Goal: Information Seeking & Learning: Learn about a topic

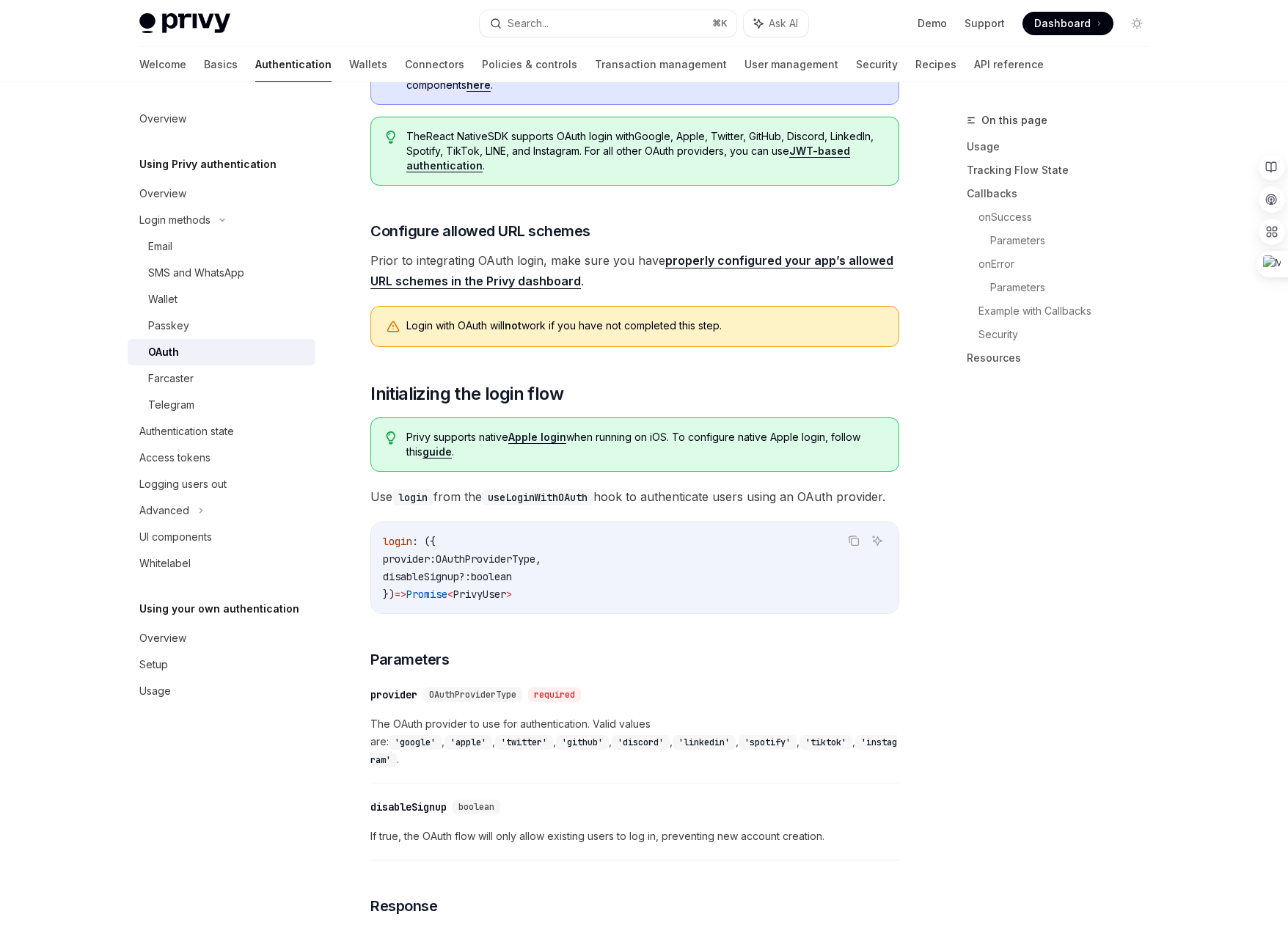
scroll to position [478, 0]
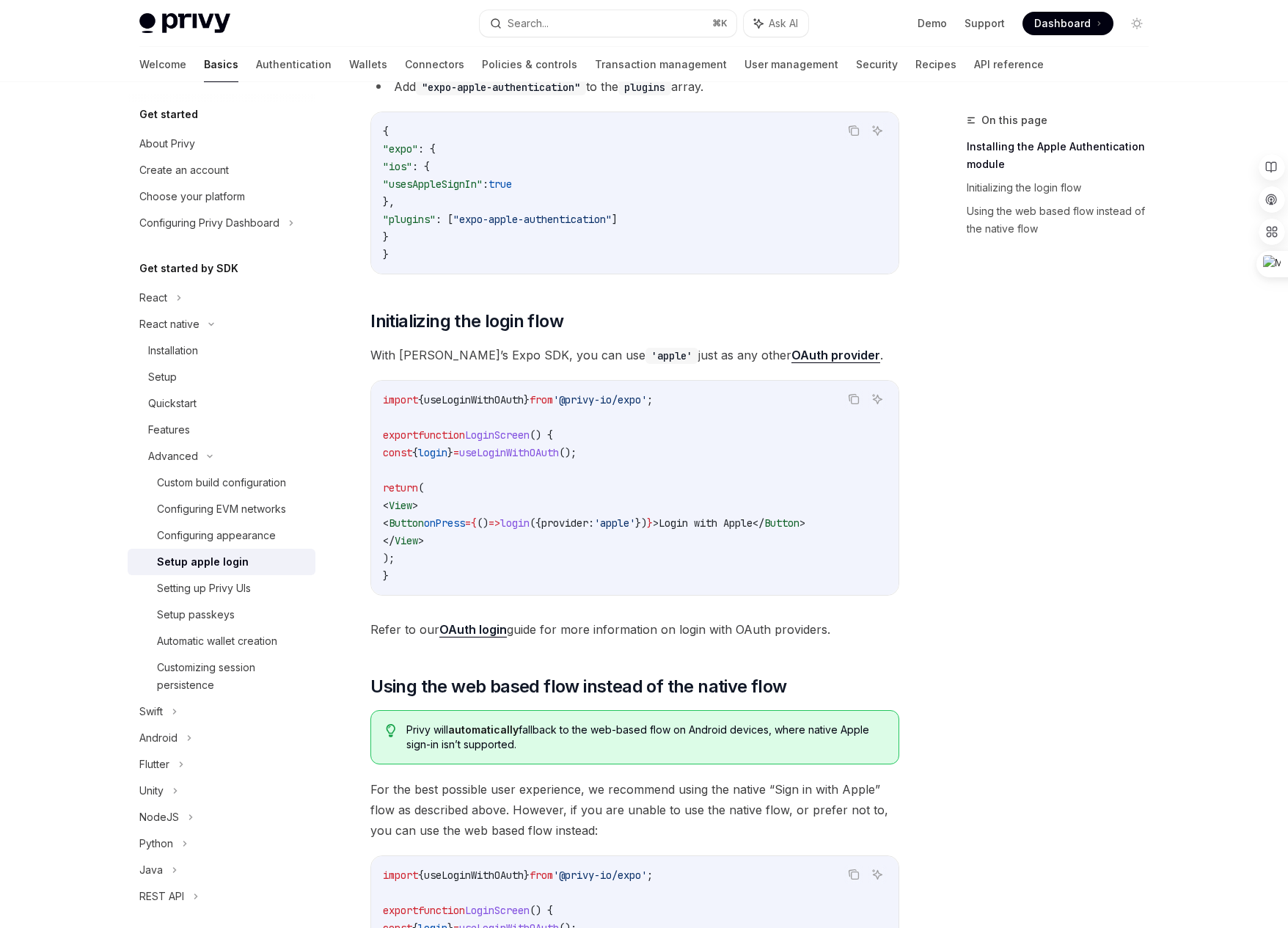
scroll to position [504, 0]
click at [485, 635] on link "OAuth login" at bounding box center [473, 632] width 68 height 15
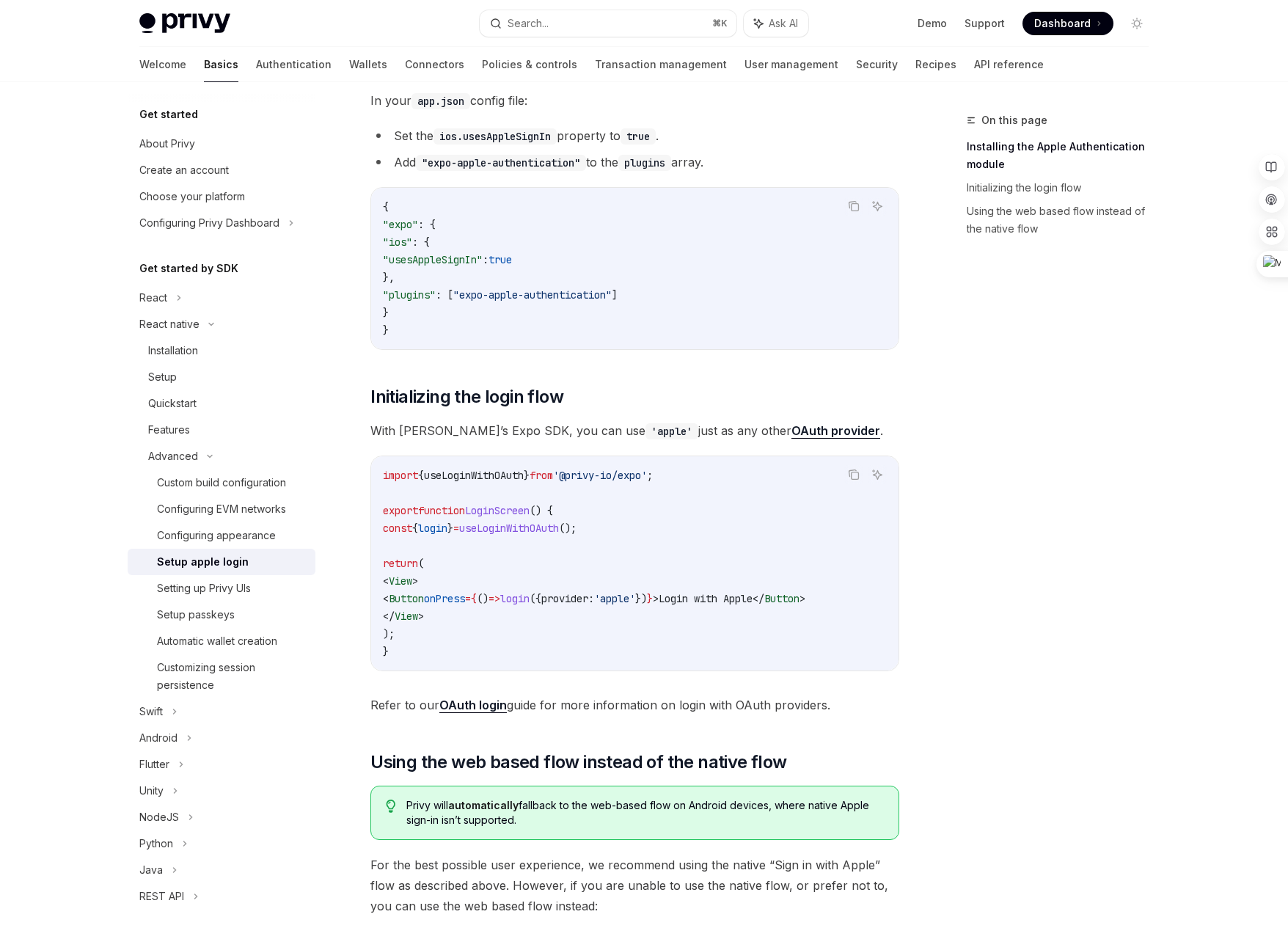
scroll to position [362, 0]
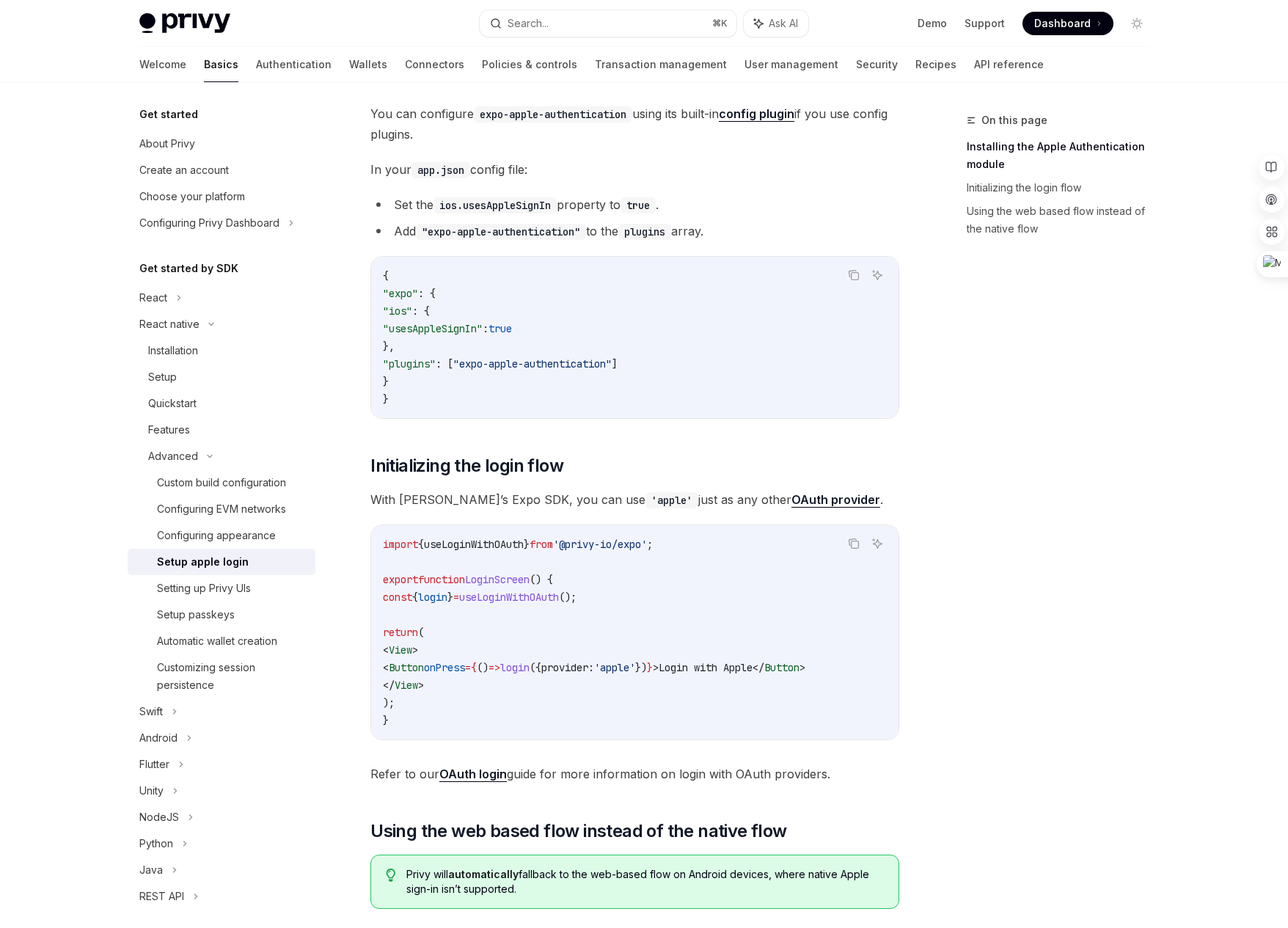
click at [791, 502] on link "OAuth provider" at bounding box center [835, 499] width 89 height 15
type textarea "*"
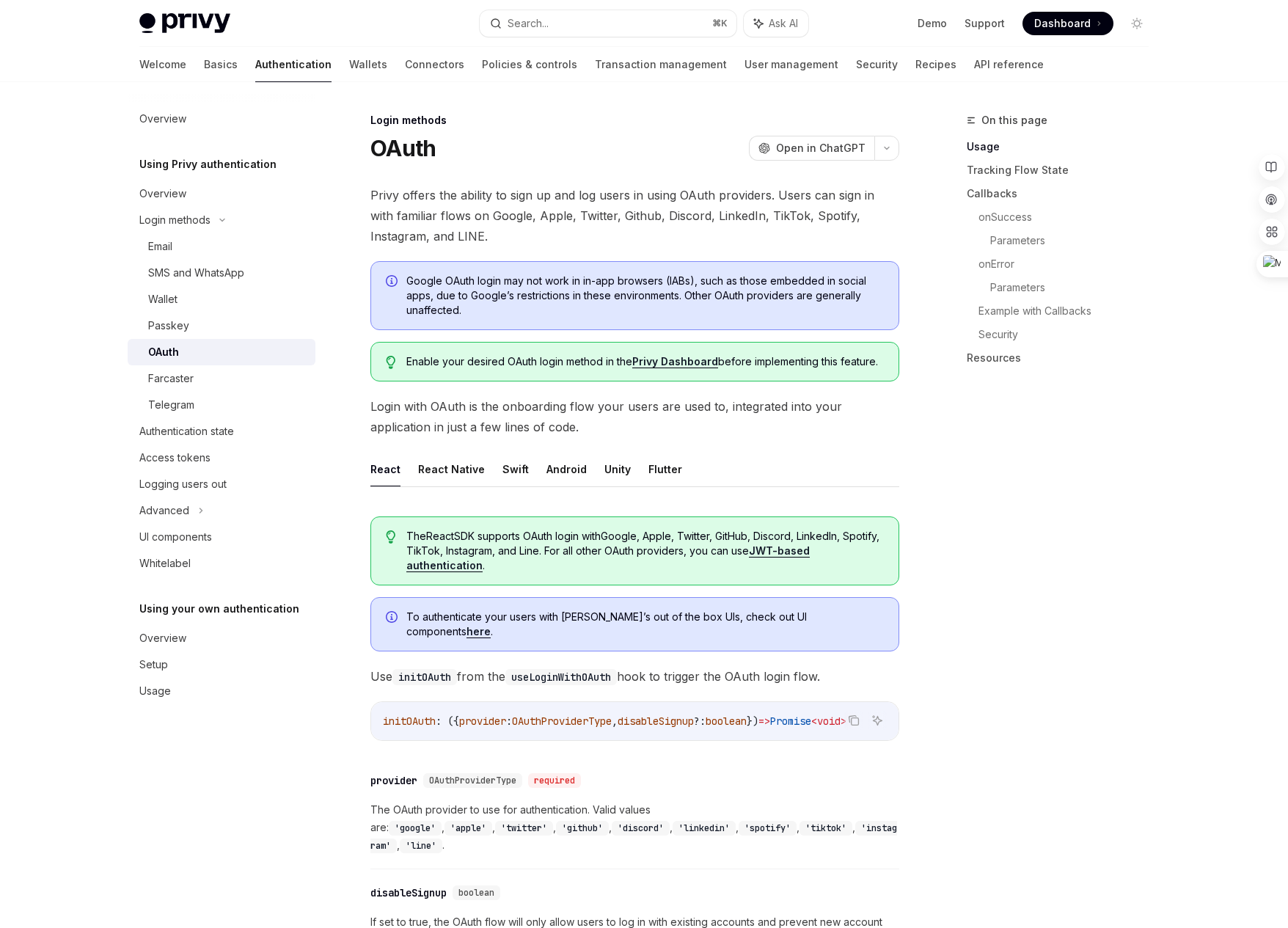
click at [687, 365] on link "Privy Dashboard" at bounding box center [675, 362] width 86 height 13
click at [465, 471] on button "React Native" at bounding box center [451, 469] width 67 height 35
type textarea "*"
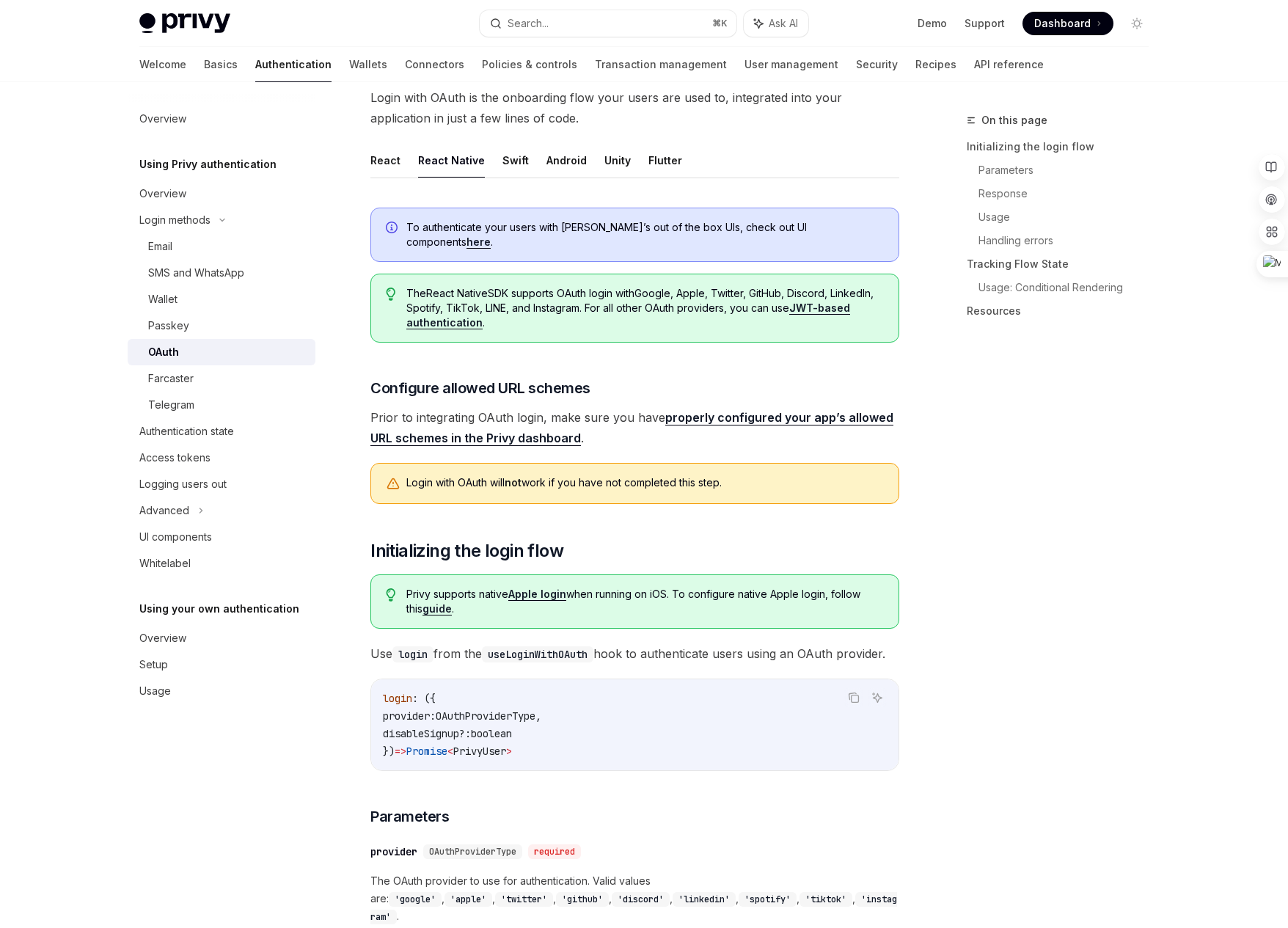
scroll to position [310, 0]
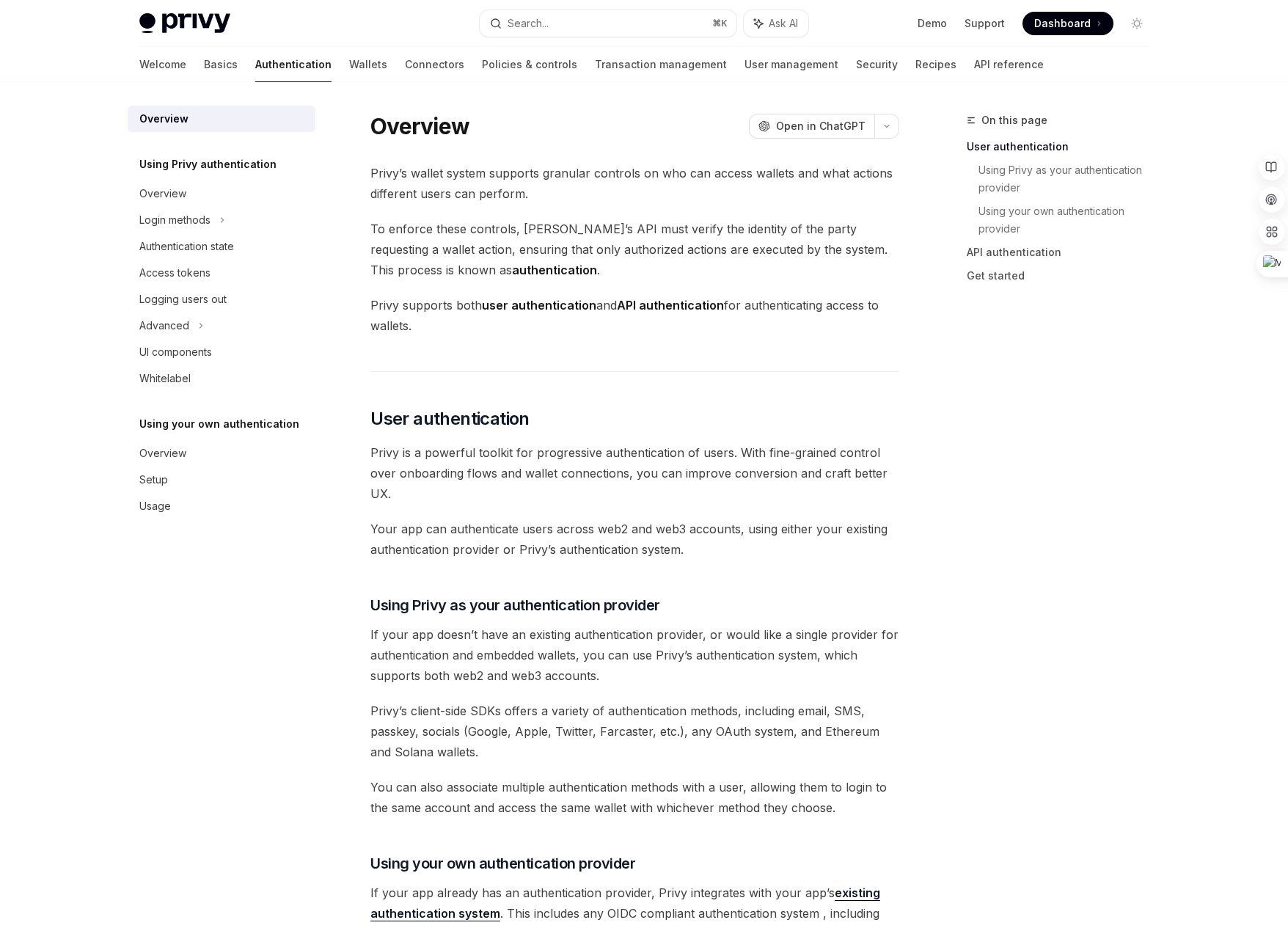
type textarea "*"
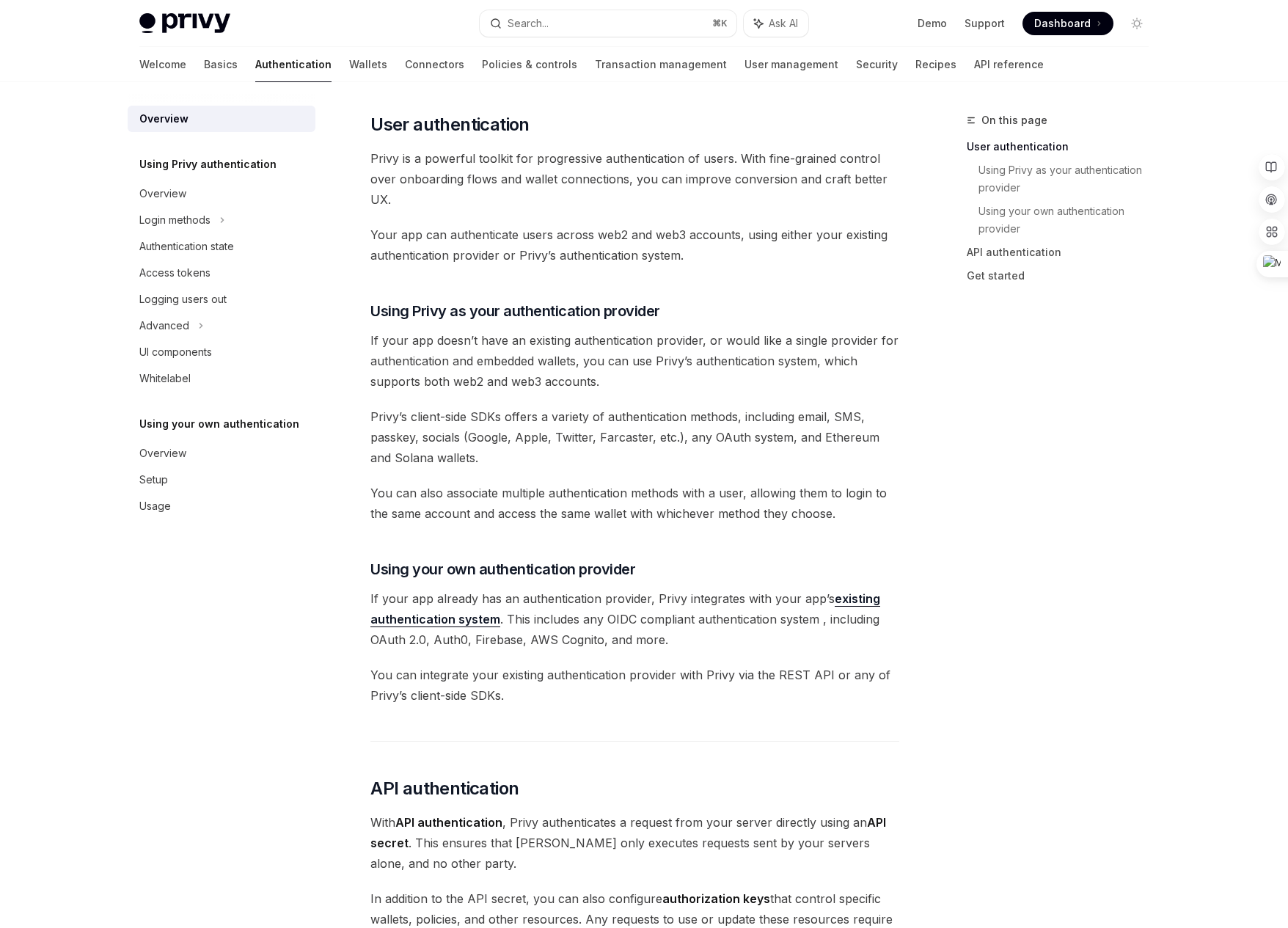
scroll to position [296, 0]
